Goal: Task Accomplishment & Management: Complete application form

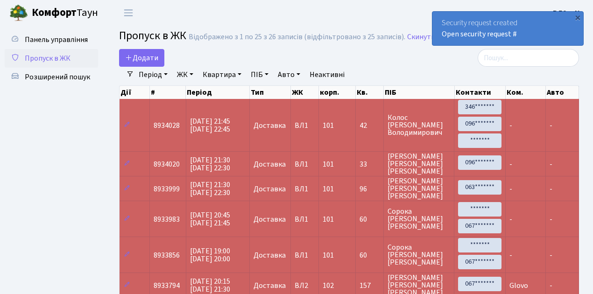
select select "25"
click at [61, 59] on span "Пропуск в ЖК" at bounding box center [48, 58] width 46 height 10
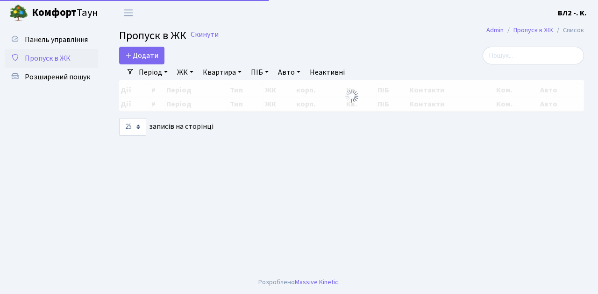
select select "25"
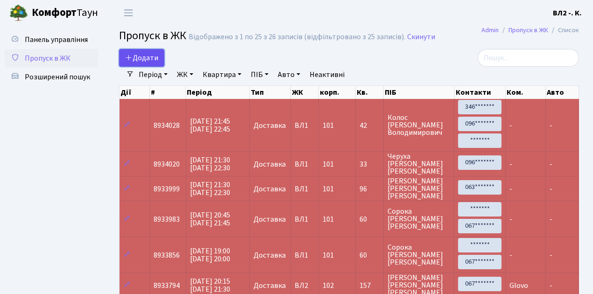
click at [146, 59] on span "Додати" at bounding box center [141, 58] width 33 height 10
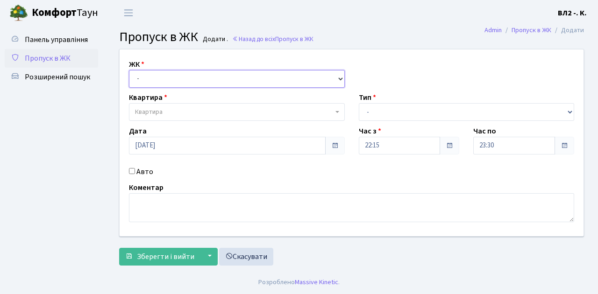
click at [152, 73] on select "- ВЛ1, Ужгородський пров., 4/1 ВЛ2, Голосіївський просп., 76 ВЛ3, пр.Голосіївсь…" at bounding box center [237, 79] width 216 height 18
select select "317"
click at [129, 70] on select "- ВЛ1, Ужгородський пров., 4/1 ВЛ2, Голосіївський просп., 76 ВЛ3, пр.Голосіївсь…" at bounding box center [237, 79] width 216 height 18
select select
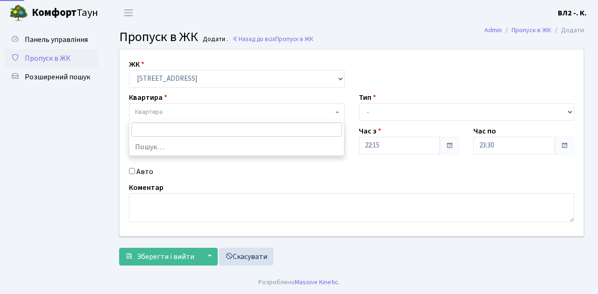
click at [163, 113] on span "Квартира" at bounding box center [234, 111] width 198 height 9
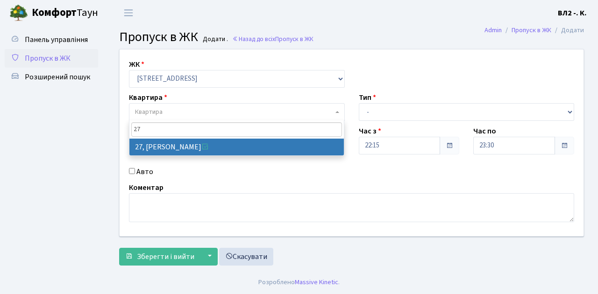
type input "27"
drag, startPoint x: 196, startPoint y: 147, endPoint x: 293, endPoint y: 131, distance: 98.4
select select "38020"
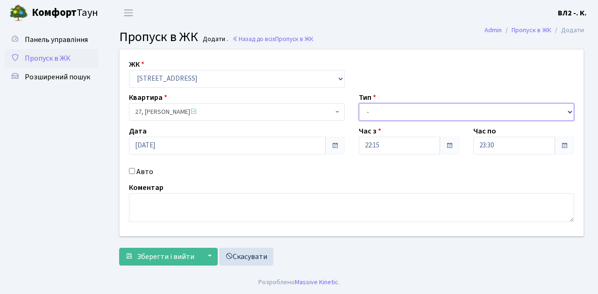
click at [385, 107] on select "- Доставка Таксі Гості Сервіс" at bounding box center [467, 112] width 216 height 18
select select "1"
click at [359, 103] on select "- Доставка Таксі Гості Сервіс" at bounding box center [467, 112] width 216 height 18
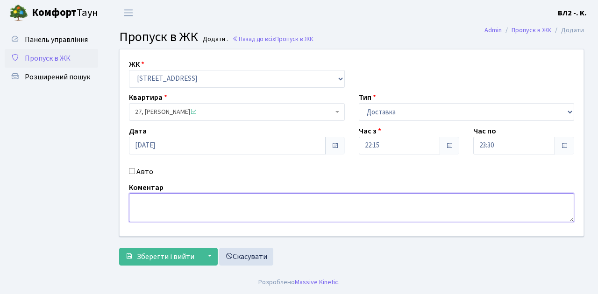
click at [163, 212] on textarea at bounding box center [351, 207] width 445 height 29
type textarea "Glovo"
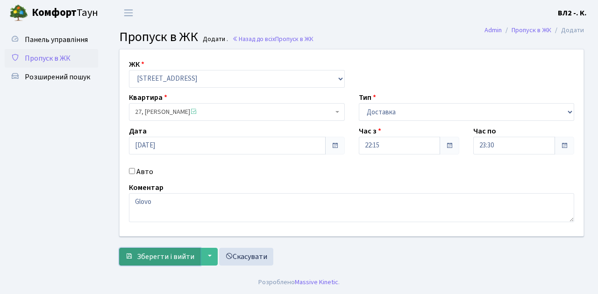
click at [169, 257] on span "Зберегти і вийти" at bounding box center [165, 257] width 57 height 10
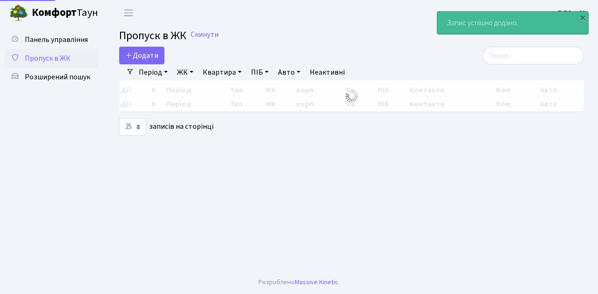
select select "25"
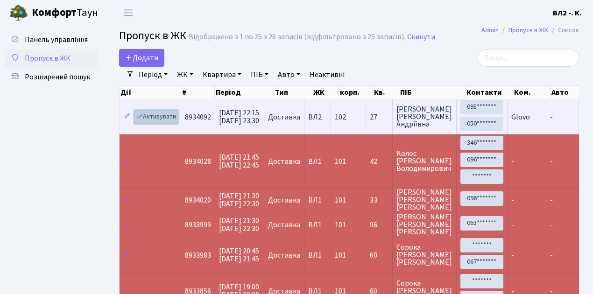
click at [154, 117] on link "Активувати" at bounding box center [156, 117] width 44 height 14
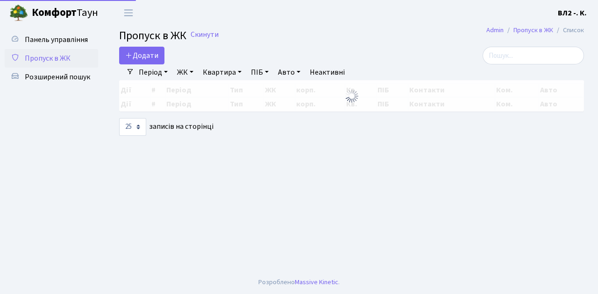
select select "25"
